Goal: Task Accomplishment & Management: Complete application form

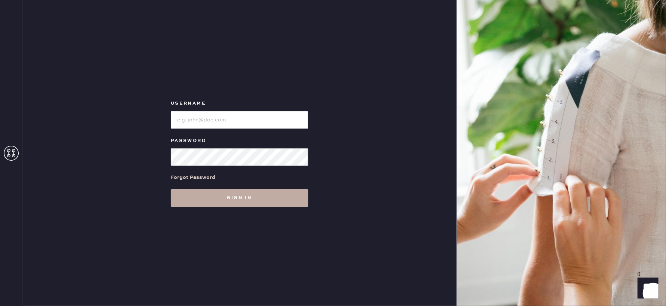
type input "reformationlajolla"
drag, startPoint x: 219, startPoint y: 195, endPoint x: 225, endPoint y: 195, distance: 6.0
click at [219, 195] on button "Sign in" at bounding box center [239, 198] width 137 height 18
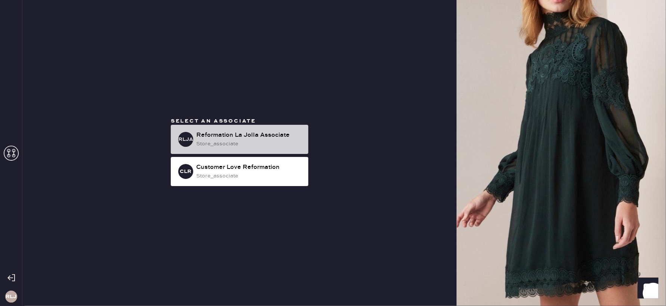
click at [248, 136] on div "Reformation La Jolla Associate" at bounding box center [249, 135] width 106 height 9
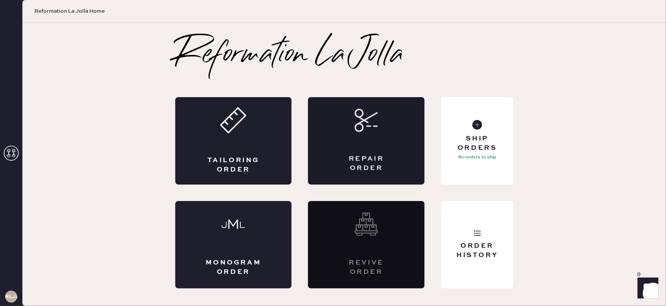
click at [368, 136] on div "Repair Order" at bounding box center [366, 140] width 117 height 87
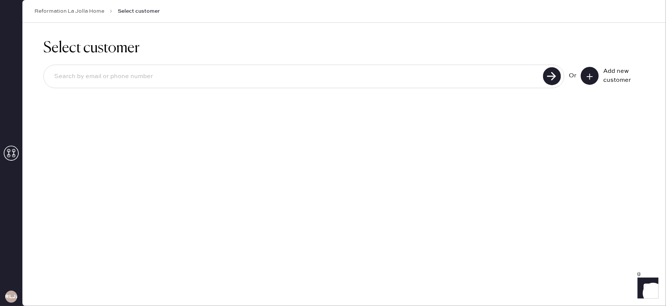
click at [587, 75] on icon at bounding box center [589, 76] width 7 height 7
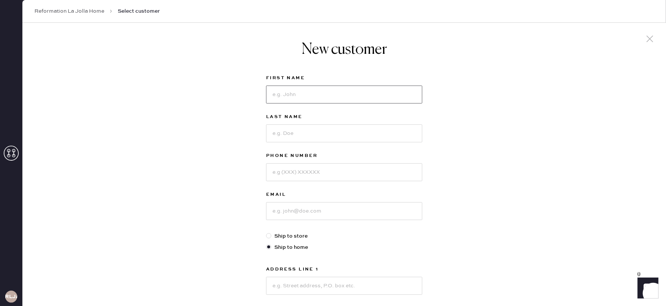
click at [308, 95] on input at bounding box center [344, 95] width 156 height 18
type input "[PERSON_NAME]"
type input "Hole"
type input "8584145393"
click at [313, 209] on input at bounding box center [344, 211] width 156 height 18
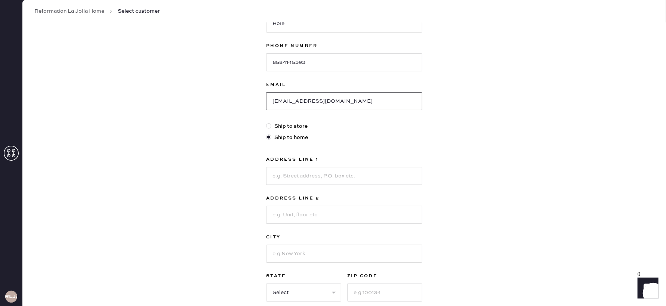
scroll to position [129, 0]
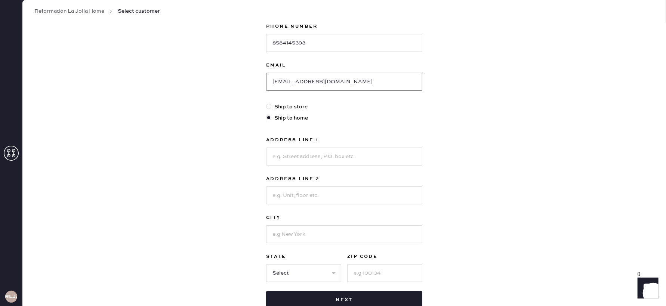
type input "[EMAIL_ADDRESS][DOMAIN_NAME]"
click at [311, 160] on input at bounding box center [344, 157] width 156 height 18
type input "[STREET_ADDRESS][PERSON_NAME]"
click at [318, 195] on input at bounding box center [344, 195] width 156 height 18
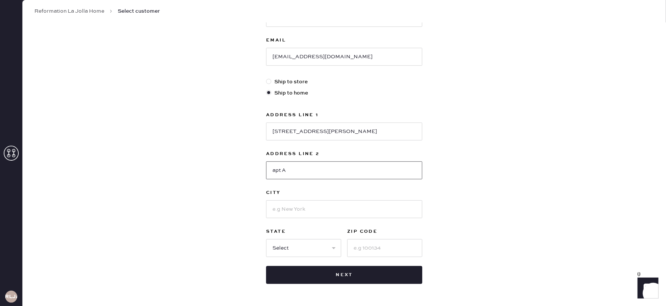
type input "apt A"
click at [320, 211] on input at bounding box center [344, 209] width 156 height 18
click at [374, 245] on input at bounding box center [384, 248] width 75 height 18
type input "92109"
click at [371, 205] on input at bounding box center [344, 209] width 156 height 18
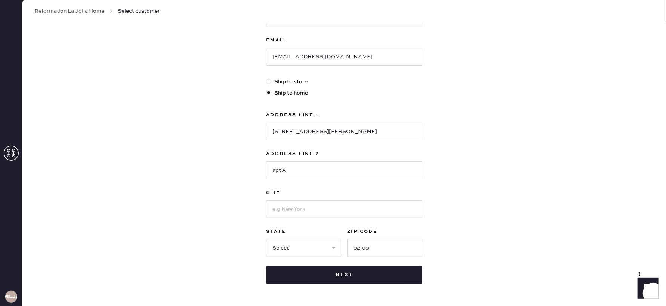
click at [455, 172] on div "New customer First Name [PERSON_NAME] Last Name Hole Phone Number [PHONE_NUMBER…" at bounding box center [343, 100] width 643 height 463
click at [294, 206] on input at bounding box center [344, 209] width 156 height 18
type input "[GEOGRAPHIC_DATA]"
click at [311, 248] on select "Select AK AL AR AZ CA CO CT [GEOGRAPHIC_DATA] DE FL [GEOGRAPHIC_DATA] HI [GEOGR…" at bounding box center [303, 248] width 75 height 18
select select "CA"
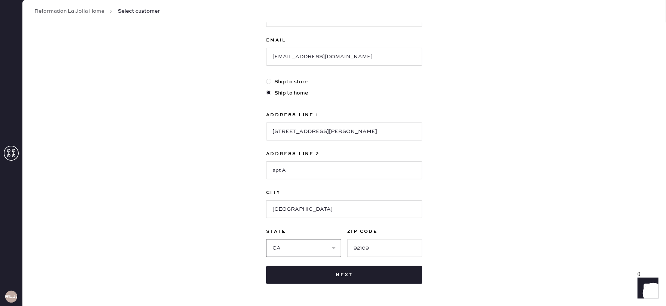
click at [266, 239] on select "Select AK AL AR AZ CA CO CT [GEOGRAPHIC_DATA] DE FL [GEOGRAPHIC_DATA] HI [GEOGR…" at bounding box center [303, 248] width 75 height 18
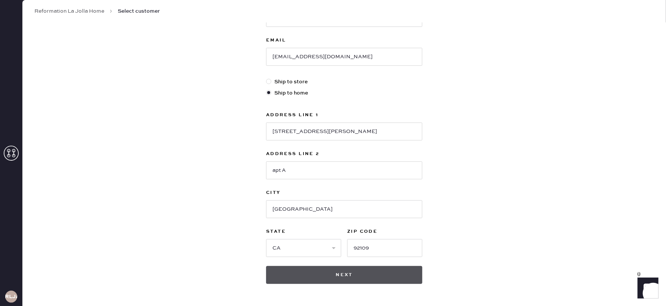
click at [337, 272] on button "Next" at bounding box center [344, 275] width 156 height 18
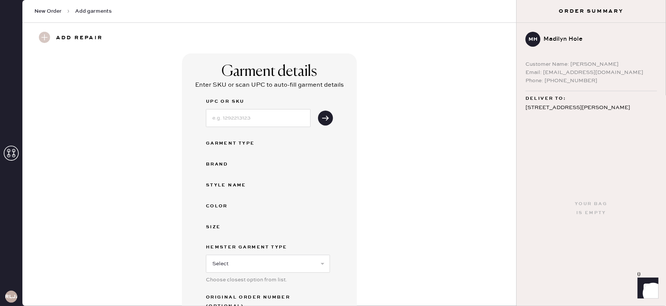
scroll to position [73, 0]
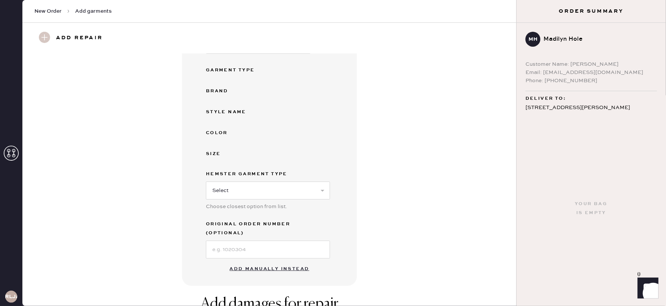
click at [261, 261] on button "Add manually instead" at bounding box center [269, 268] width 89 height 15
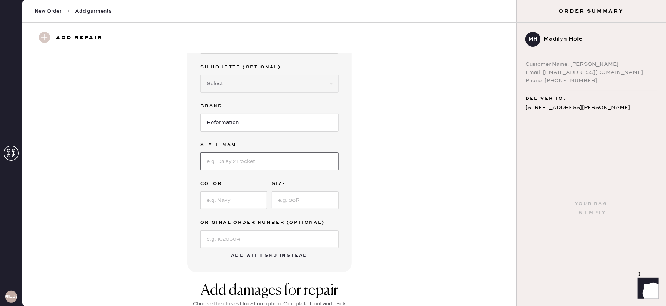
click at [229, 166] on input at bounding box center [269, 161] width 138 height 18
type input "[PERSON_NAME] top"
click at [222, 202] on input at bounding box center [233, 200] width 67 height 18
type input "black"
click at [293, 201] on input at bounding box center [305, 200] width 67 height 18
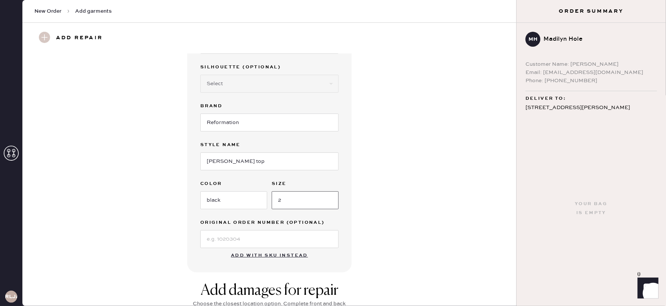
type input "2"
click at [432, 188] on div "Garment details Garment Type Select Basic Skirt Jeans Leggings Pants Shorts Bas…" at bounding box center [269, 135] width 467 height 276
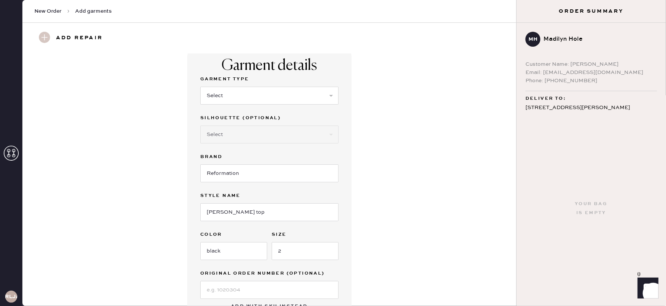
scroll to position [0, 0]
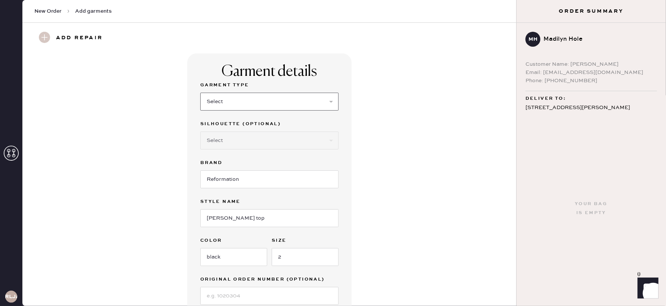
click at [316, 103] on select "Select Basic Skirt Jeans Leggings Pants Shorts Basic Sleeved Dress Basic Sleeve…" at bounding box center [269, 102] width 138 height 18
select select "15"
click at [200, 93] on select "Select Basic Skirt Jeans Leggings Pants Shorts Basic Sleeved Dress Basic Sleeve…" at bounding box center [269, 102] width 138 height 18
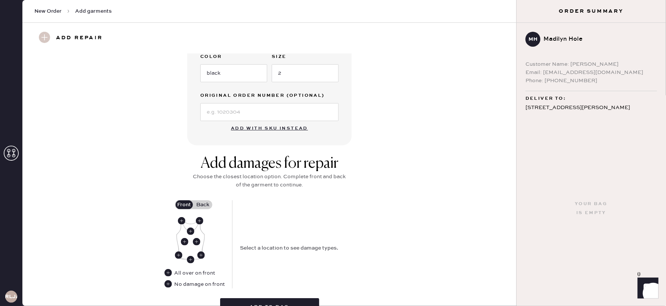
scroll to position [226, 0]
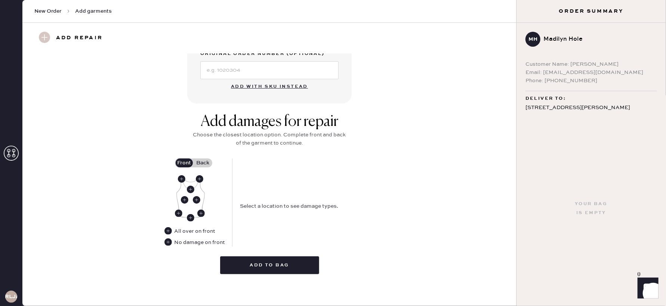
click at [205, 162] on label "Back" at bounding box center [203, 162] width 19 height 9
click at [203, 163] on input "Back" at bounding box center [203, 163] width 0 height 0
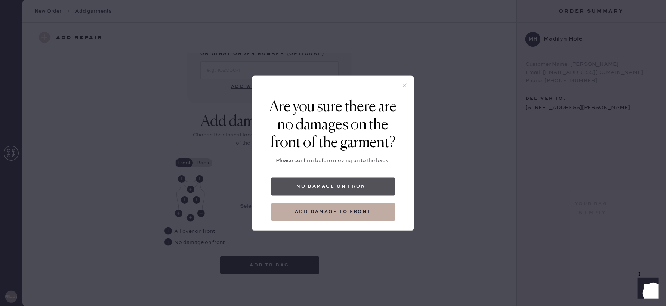
click at [306, 185] on button "No damage on front" at bounding box center [333, 186] width 124 height 18
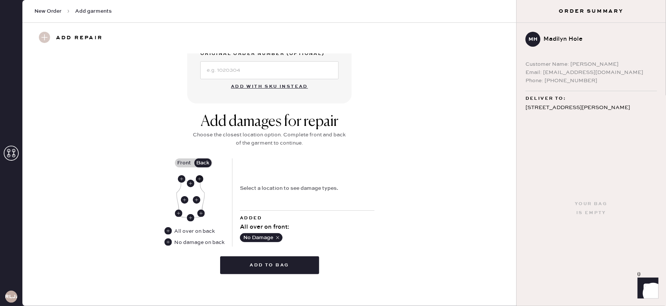
click at [200, 179] on use at bounding box center [199, 178] width 7 height 7
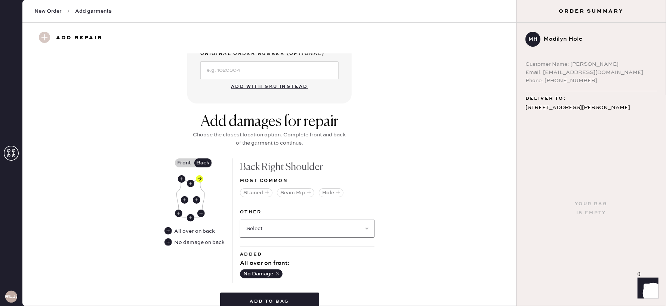
click at [261, 229] on select "Select Broken / Ripped Hem Broken Beads Broken Belt Loop Broken Button Broken C…" at bounding box center [307, 229] width 134 height 18
select select "1506"
click at [240, 220] on select "Select Broken / Ripped Hem Broken Beads Broken Belt Loop Broken Button Broken C…" at bounding box center [307, 229] width 134 height 18
select select
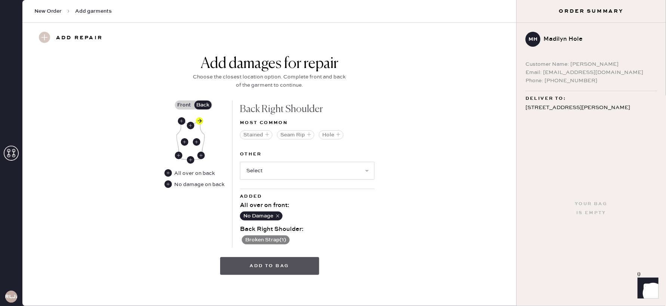
click at [272, 262] on button "Add to bag" at bounding box center [269, 266] width 99 height 18
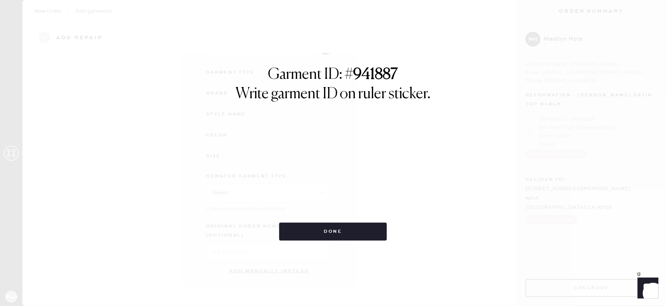
scroll to position [61, 0]
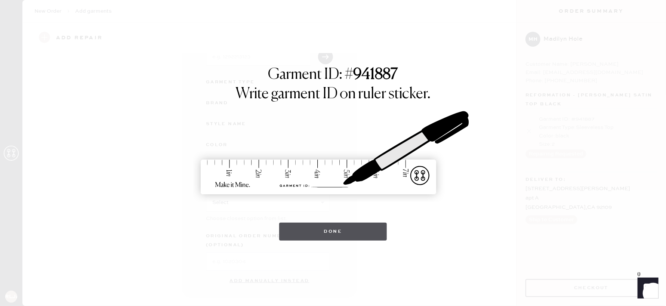
click at [328, 231] on button "Done" at bounding box center [333, 232] width 108 height 18
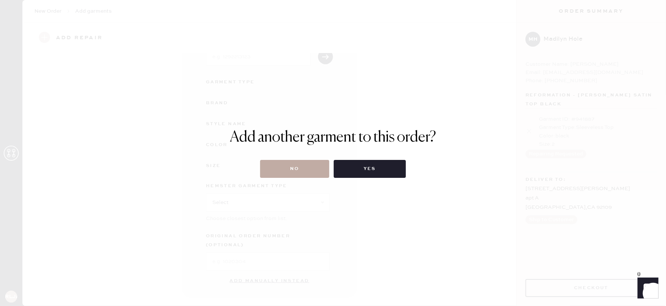
click at [290, 170] on button "No" at bounding box center [294, 169] width 69 height 18
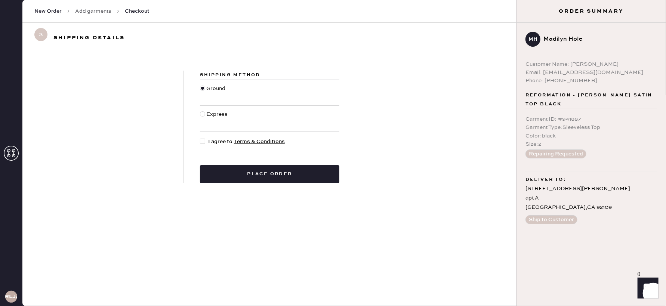
click at [206, 115] on div "Express" at bounding box center [217, 118] width 23 height 16
click at [200, 111] on input "Express" at bounding box center [200, 110] width 0 height 0
radio input "true"
drag, startPoint x: 205, startPoint y: 143, endPoint x: 263, endPoint y: 184, distance: 71.3
click at [205, 143] on div at bounding box center [204, 141] width 8 height 8
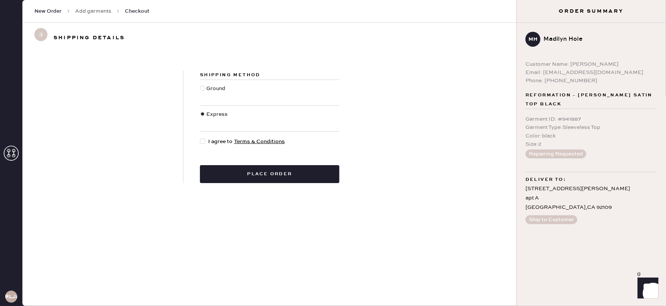
click at [200, 138] on input "I agree to Terms & Conditions" at bounding box center [200, 137] width 0 height 0
checkbox input "true"
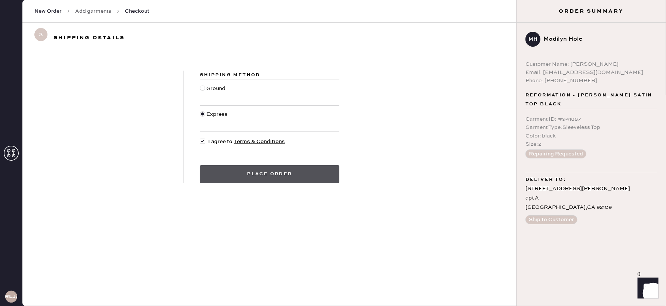
click at [266, 180] on button "Place order" at bounding box center [269, 174] width 139 height 18
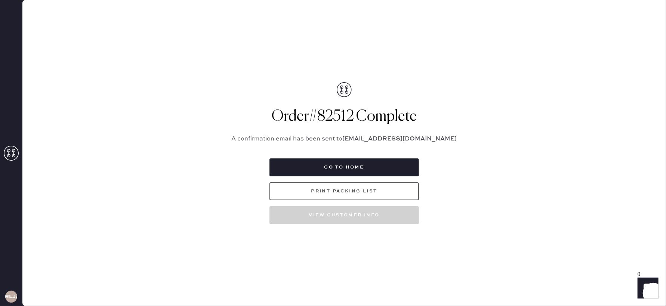
click at [326, 190] on button "Print Packing List" at bounding box center [343, 191] width 149 height 18
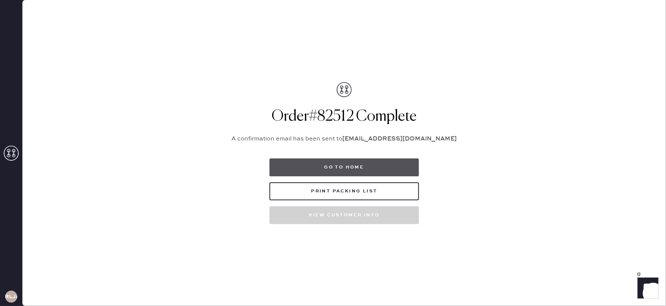
click at [337, 169] on button "Go to home" at bounding box center [343, 167] width 149 height 18
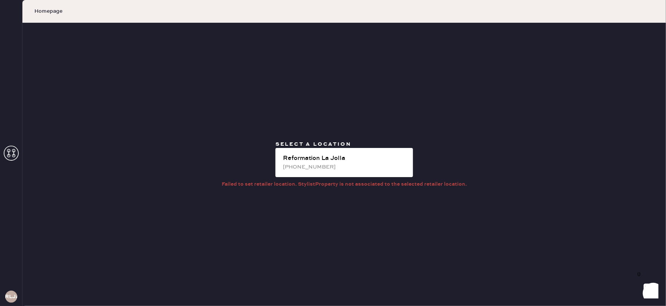
click at [13, 157] on icon at bounding box center [11, 153] width 15 height 15
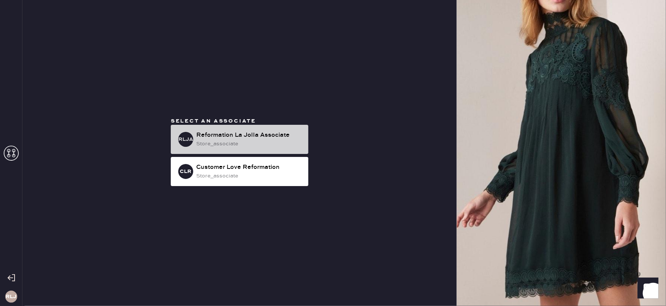
click at [214, 149] on div "RLJA Reformation La Jolla Associate store_associate" at bounding box center [239, 139] width 137 height 29
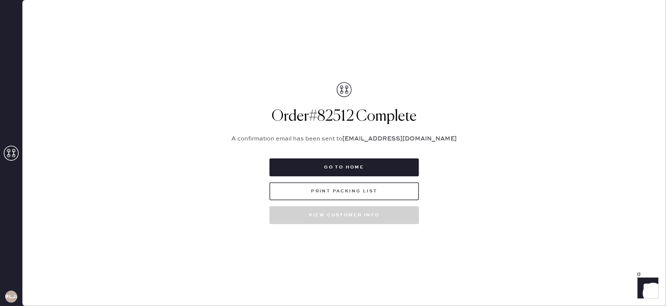
click at [336, 196] on button "Print Packing List" at bounding box center [343, 191] width 149 height 18
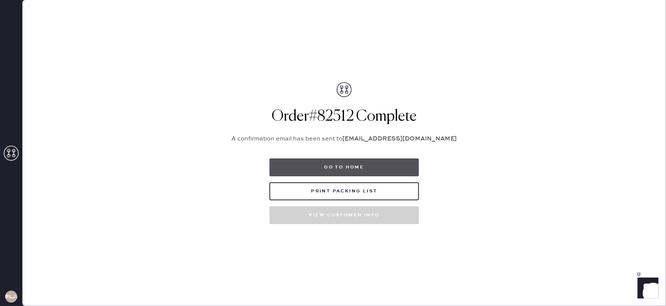
click at [352, 172] on button "Go to home" at bounding box center [343, 167] width 149 height 18
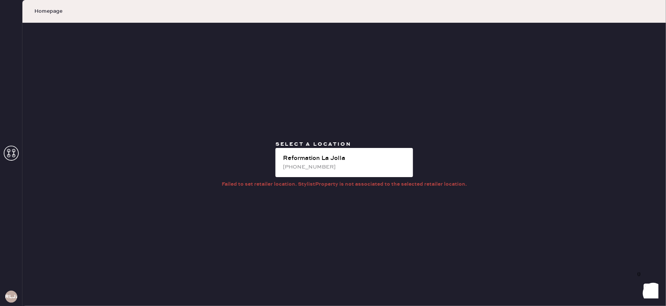
click at [15, 152] on icon at bounding box center [11, 153] width 15 height 15
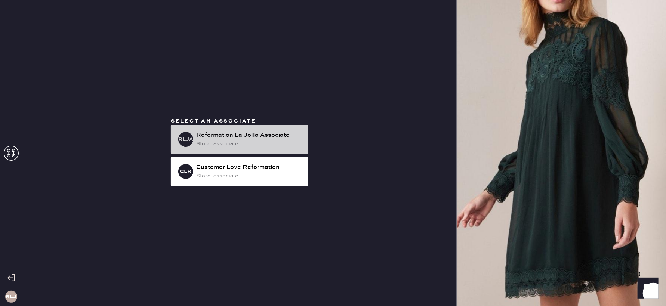
click at [253, 140] on div "store_associate" at bounding box center [249, 144] width 106 height 8
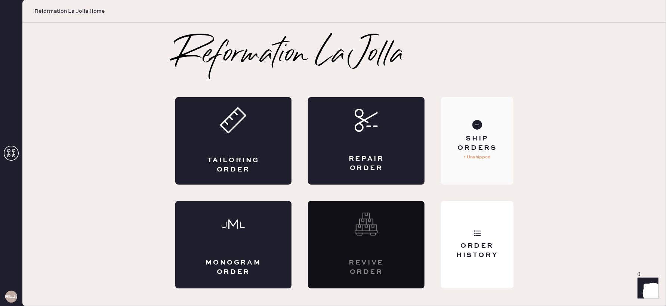
click at [470, 137] on div "Ship Orders" at bounding box center [477, 143] width 60 height 19
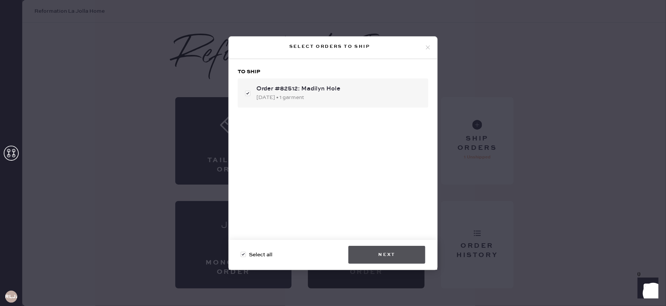
click at [399, 256] on button "Next" at bounding box center [386, 255] width 77 height 18
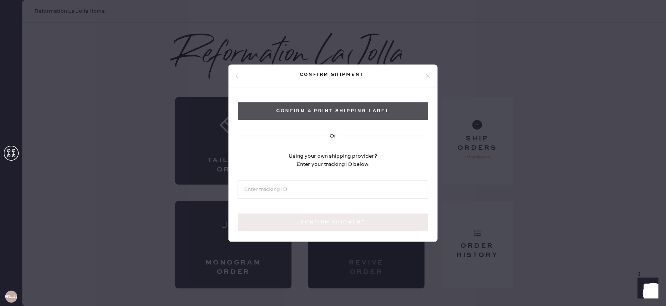
click at [327, 115] on button "Confirm & Print shipping label" at bounding box center [333, 111] width 191 height 18
